Goal: Transaction & Acquisition: Obtain resource

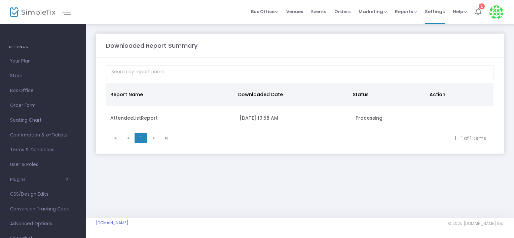
click at [478, 8] on icon at bounding box center [478, 11] width 6 height 7
click at [407, 13] on span "Reports" at bounding box center [406, 11] width 22 height 6
click at [417, 50] on li "Download" at bounding box center [417, 48] width 44 height 13
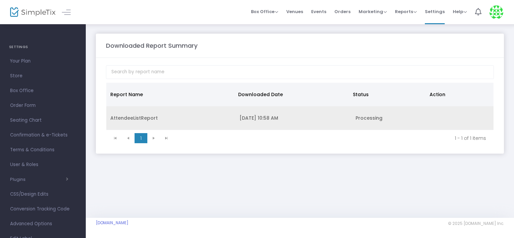
click at [145, 116] on div "AttendeeListReport" at bounding box center [170, 118] width 121 height 7
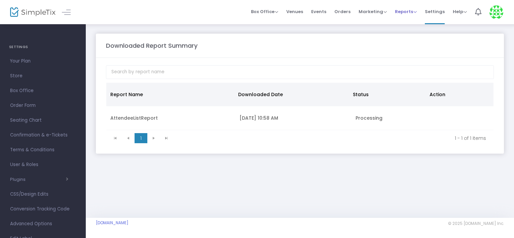
click at [404, 10] on span "Reports" at bounding box center [406, 11] width 22 height 6
click at [410, 23] on li "Analytics" at bounding box center [417, 22] width 44 height 13
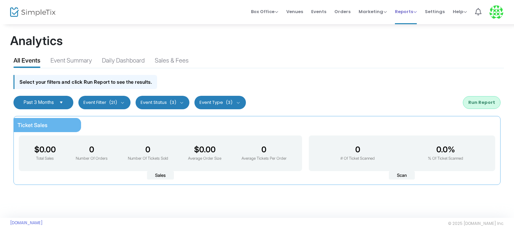
click at [399, 11] on span "Reports" at bounding box center [406, 11] width 22 height 6
click at [410, 49] on li "Download" at bounding box center [417, 48] width 44 height 13
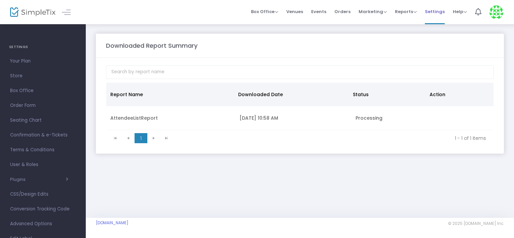
click at [439, 10] on span "Settings" at bounding box center [435, 11] width 20 height 17
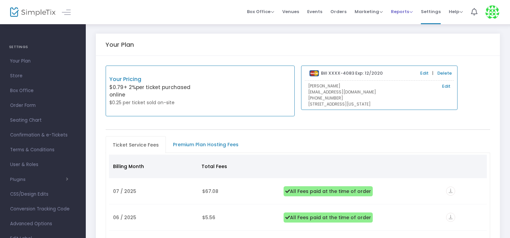
click at [406, 10] on span "Reports" at bounding box center [402, 11] width 22 height 6
click at [407, 33] on li "Sales Reports" at bounding box center [413, 35] width 44 height 13
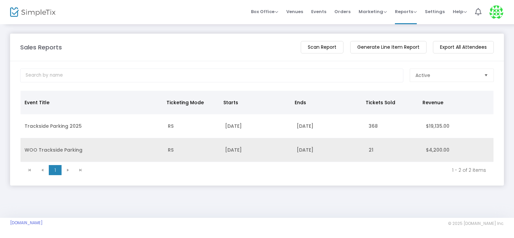
click at [75, 149] on td "WOO Trackside Parking" at bounding box center [92, 150] width 143 height 24
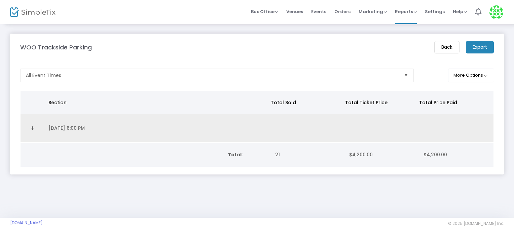
click at [30, 127] on link "Expand Details" at bounding box center [33, 128] width 16 height 11
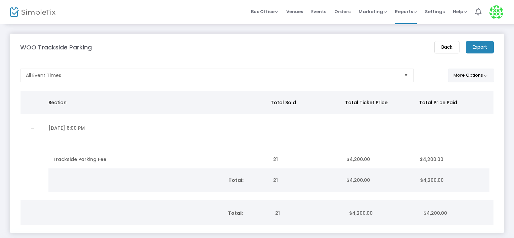
click at [479, 77] on button "More Options" at bounding box center [471, 76] width 46 height 14
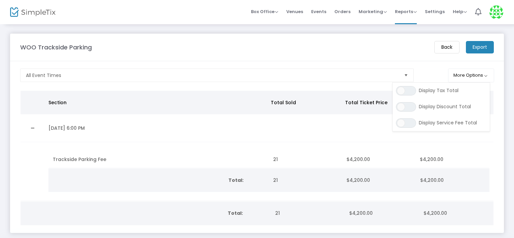
click at [392, 62] on m-panel-content "All Event Times More Options ON OFF Display Tax Total ON OFF Display Discount T…" at bounding box center [257, 147] width 494 height 172
click at [476, 47] on m-button "Export" at bounding box center [480, 47] width 28 height 12
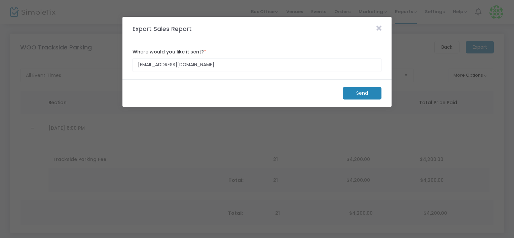
click at [375, 29] on span at bounding box center [379, 29] width 12 height 8
click at [380, 28] on icon at bounding box center [379, 28] width 5 height 7
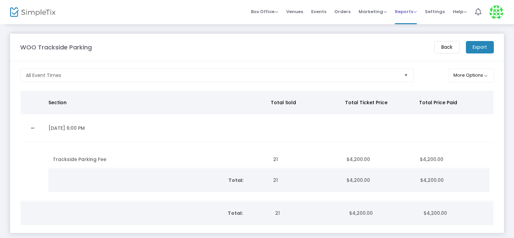
click at [403, 15] on div "Reports Analytics Sales Reports Download" at bounding box center [406, 11] width 22 height 7
click at [443, 47] on m-button "Back" at bounding box center [446, 47] width 25 height 12
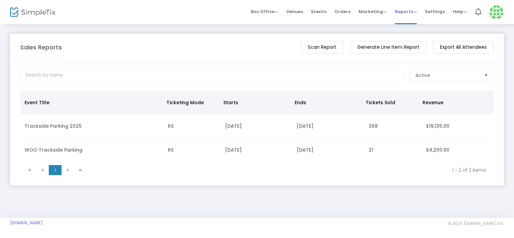
click at [416, 11] on span "Reports" at bounding box center [406, 11] width 22 height 6
click at [415, 45] on li "Download" at bounding box center [417, 48] width 44 height 13
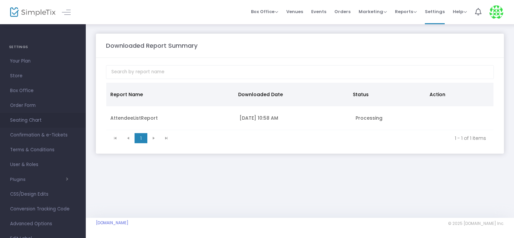
click at [35, 121] on span "Seating Chart" at bounding box center [43, 120] width 66 height 9
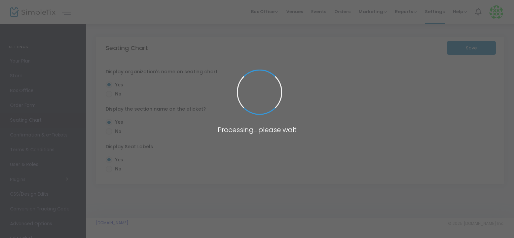
radio input "false"
radio input "true"
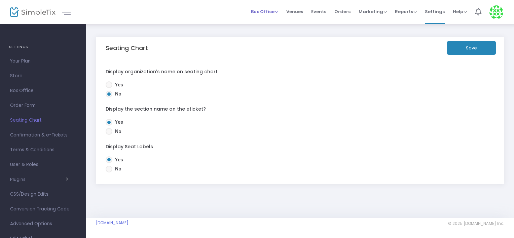
click at [275, 12] on span "Box Office" at bounding box center [264, 11] width 27 height 6
click at [317, 9] on span "Events" at bounding box center [318, 11] width 15 height 17
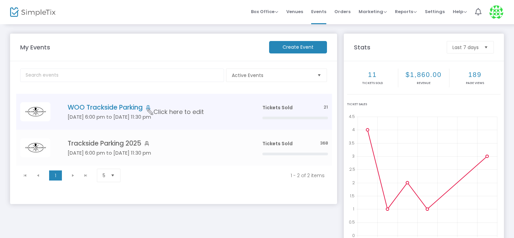
click at [96, 116] on h5 "Aug 15 6:00 pm to Aug 15 11:30 pm" at bounding box center [155, 117] width 175 height 6
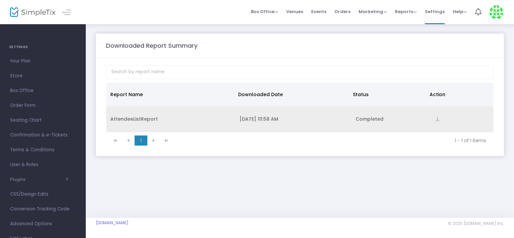
click at [336, 120] on div "[DATE] 10:58 AM" at bounding box center [294, 119] width 108 height 7
click at [176, 121] on div "AttendeeListReport" at bounding box center [170, 119] width 121 height 7
click at [438, 116] on icon "vertical_align_bottom" at bounding box center [437, 119] width 9 height 9
